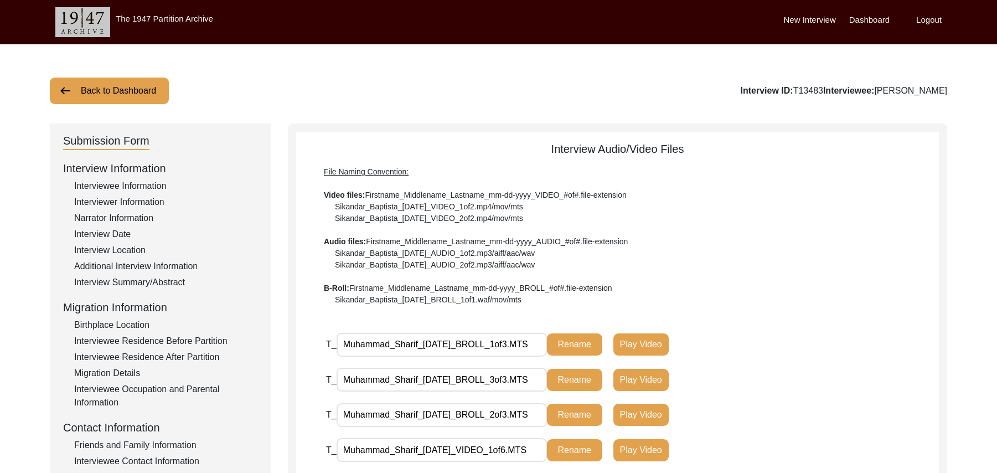
scroll to position [193, 0]
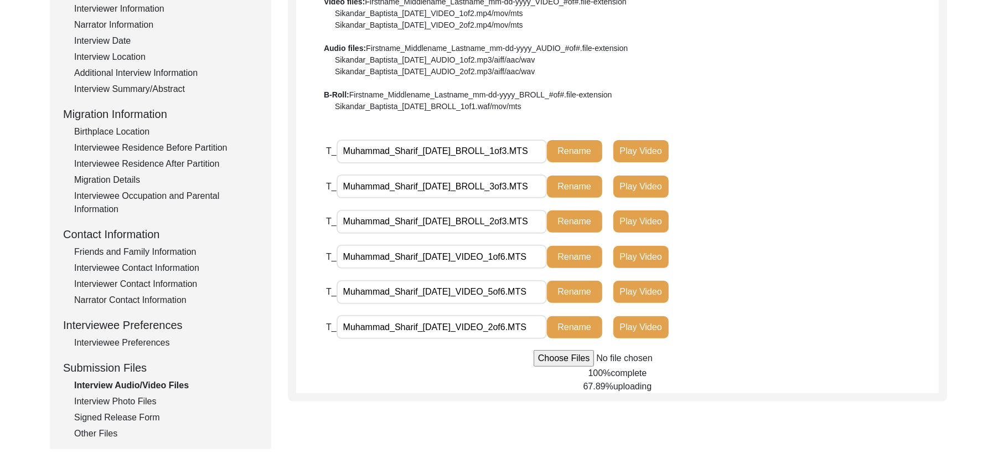
click at [555, 358] on input "file" at bounding box center [618, 358] width 168 height 17
type input "C:\fakepath\Muhammad_Sharif_[DATE]_VIDEO_4of6.MTS"
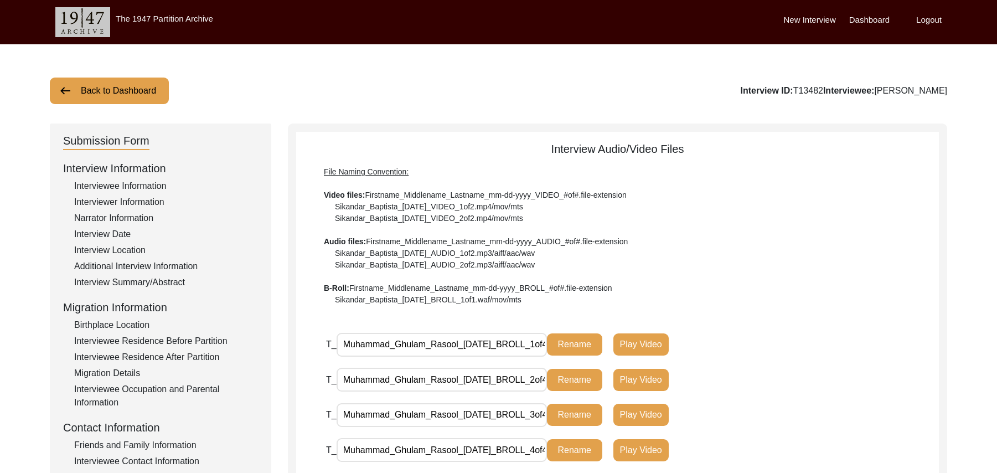
scroll to position [205, 0]
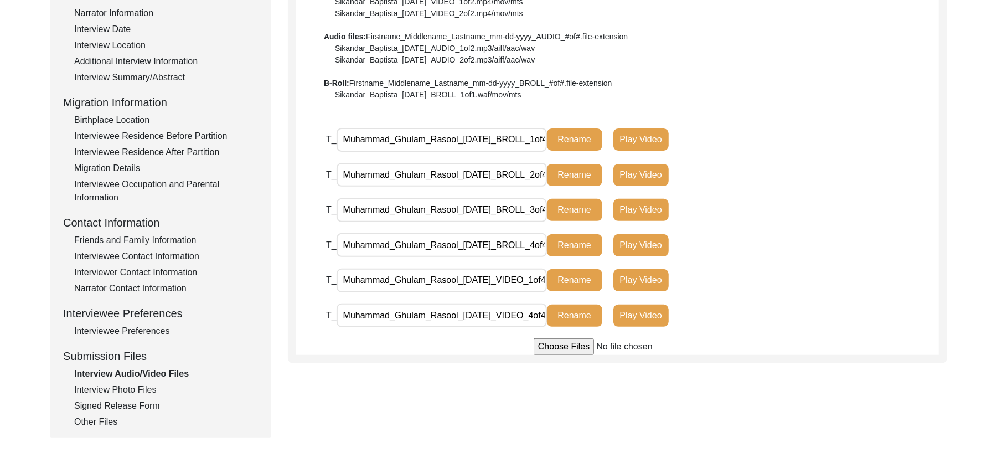
click at [456, 314] on input "Muhammad_Ghulam_Rasool_[DATE]_VIDEO_4of4.MTS" at bounding box center [442, 315] width 210 height 24
click at [464, 358] on div "Interview Audio/Video Files File Naming Convention: Video files: Firstname_Midd…" at bounding box center [617, 141] width 659 height 445
click at [459, 312] on input "Muhammad_Ghulam_Rasooll_[DATE]_VIDEO_4of4.MTS" at bounding box center [442, 315] width 210 height 24
type input "Muhammad_Ghulam_Rasool_[DATE]_VIDEO_4of4.MTS"
click at [451, 366] on div "Submission Form Interview Information Interviewee Information Interviewer Infor…" at bounding box center [498, 178] width 897 height 519
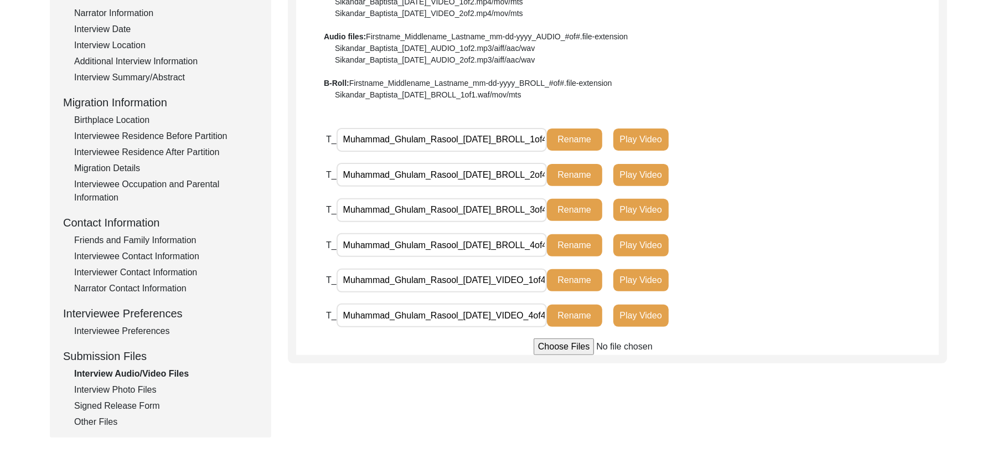
click at [554, 344] on input "file" at bounding box center [618, 346] width 168 height 17
click at [567, 347] on input "file" at bounding box center [618, 346] width 168 height 17
click at [546, 341] on input "file" at bounding box center [618, 346] width 168 height 17
type input "C:\fakepath\Muhammad_Ghulam_Rasool_[DATE]_VIDEO_3of4.MTS"
